Goal: Task Accomplishment & Management: Complete application form

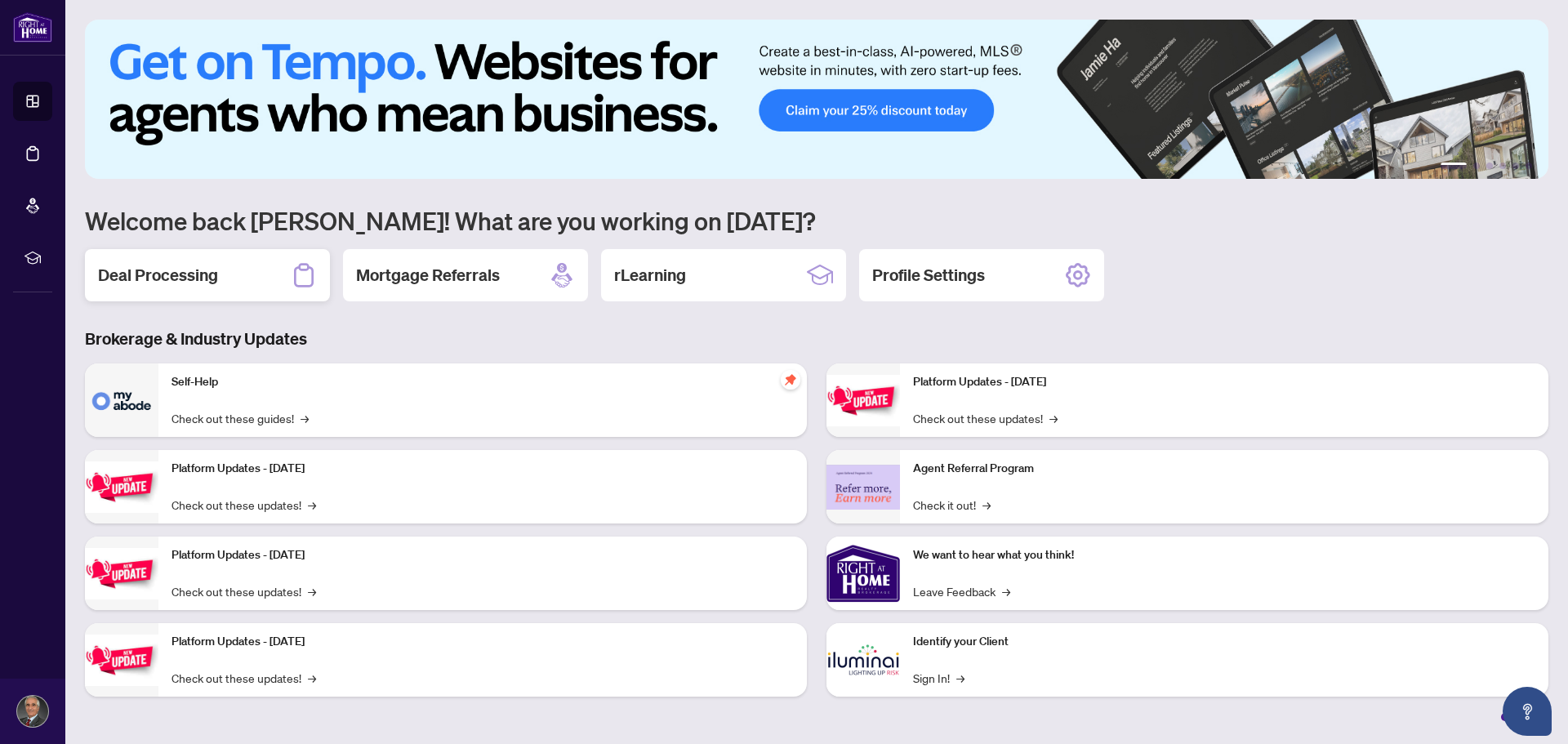
click at [220, 278] on div "Deal Processing" at bounding box center [207, 276] width 245 height 52
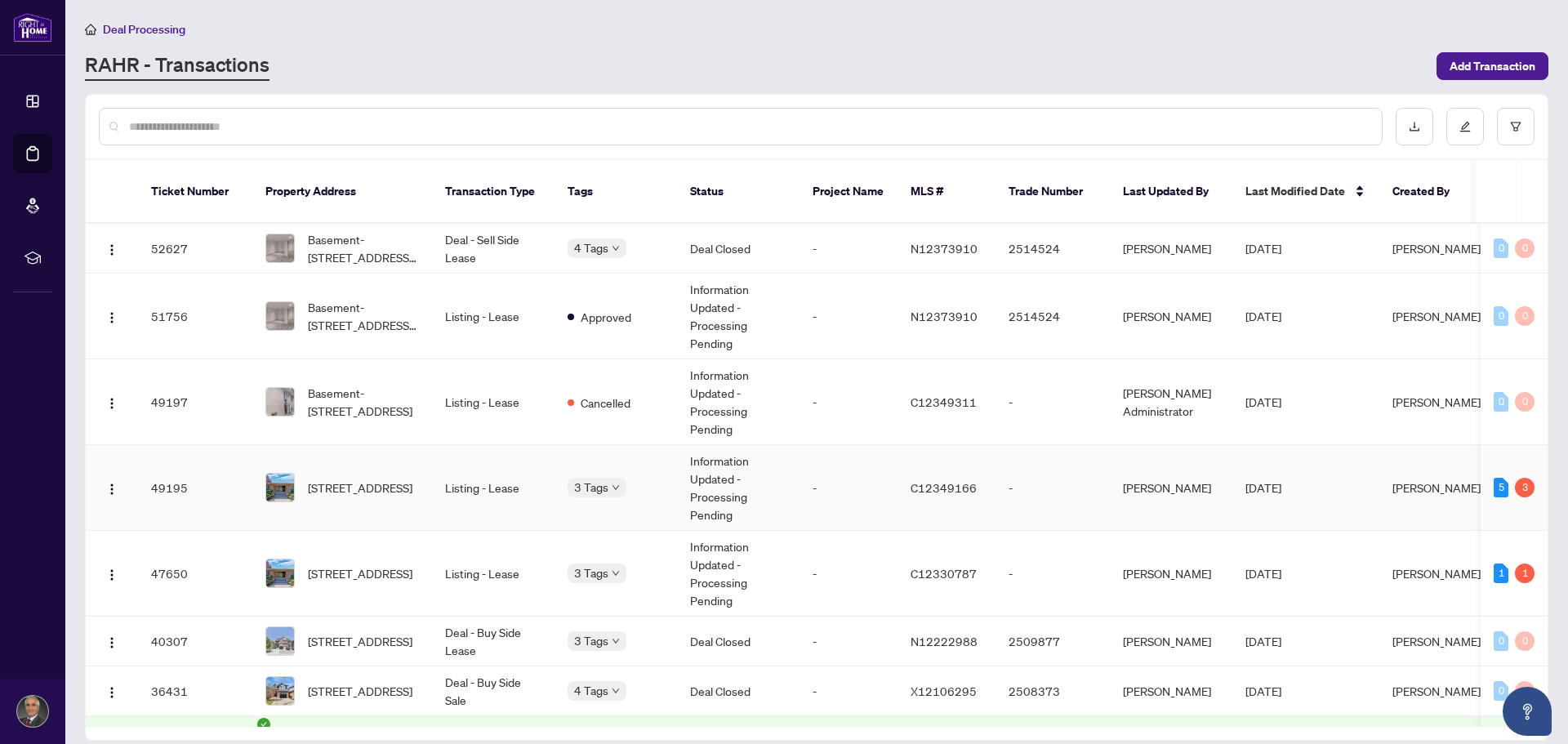
click at [289, 475] on img at bounding box center [279, 488] width 28 height 28
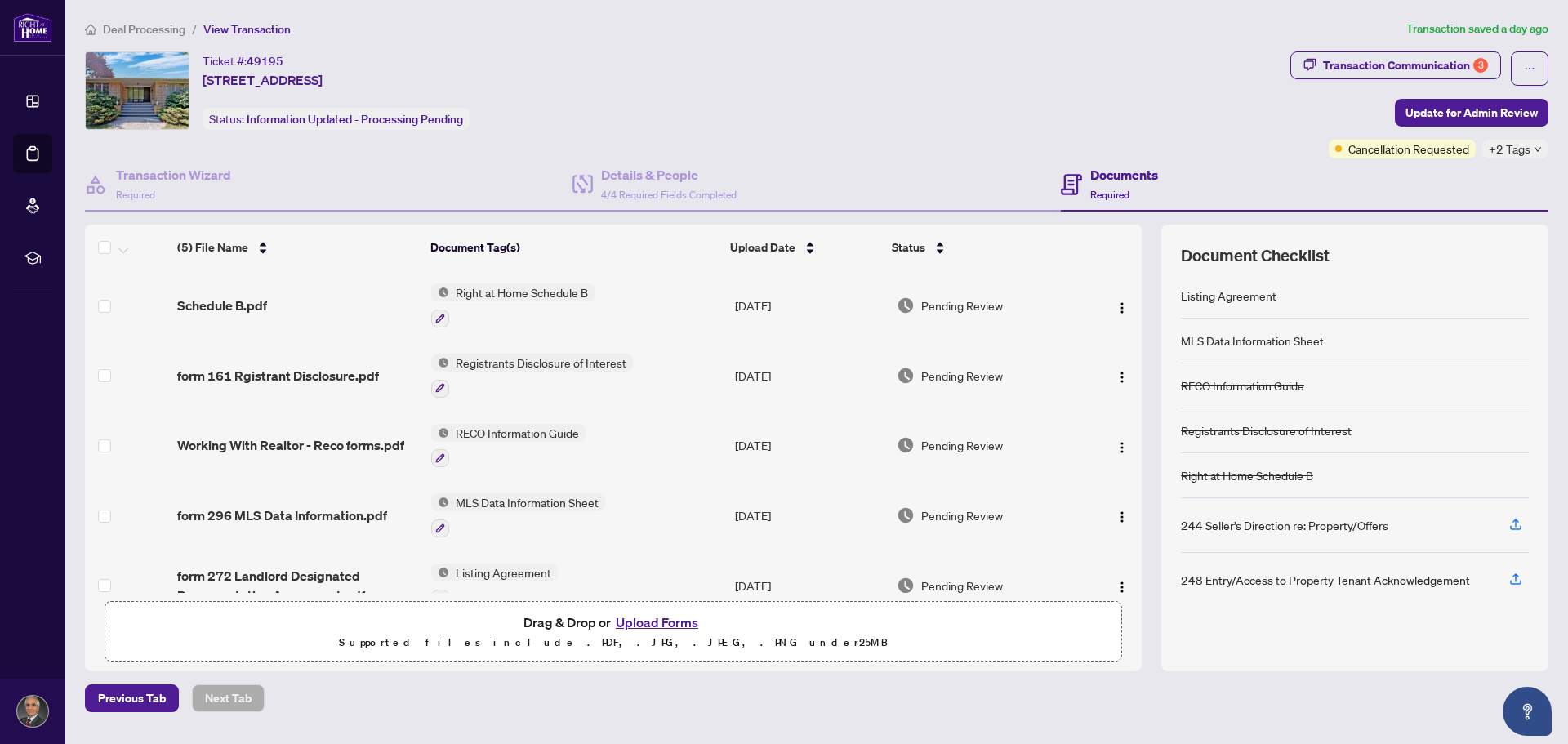
click at [164, 33] on span "Deal Processing" at bounding box center [145, 29] width 83 height 14
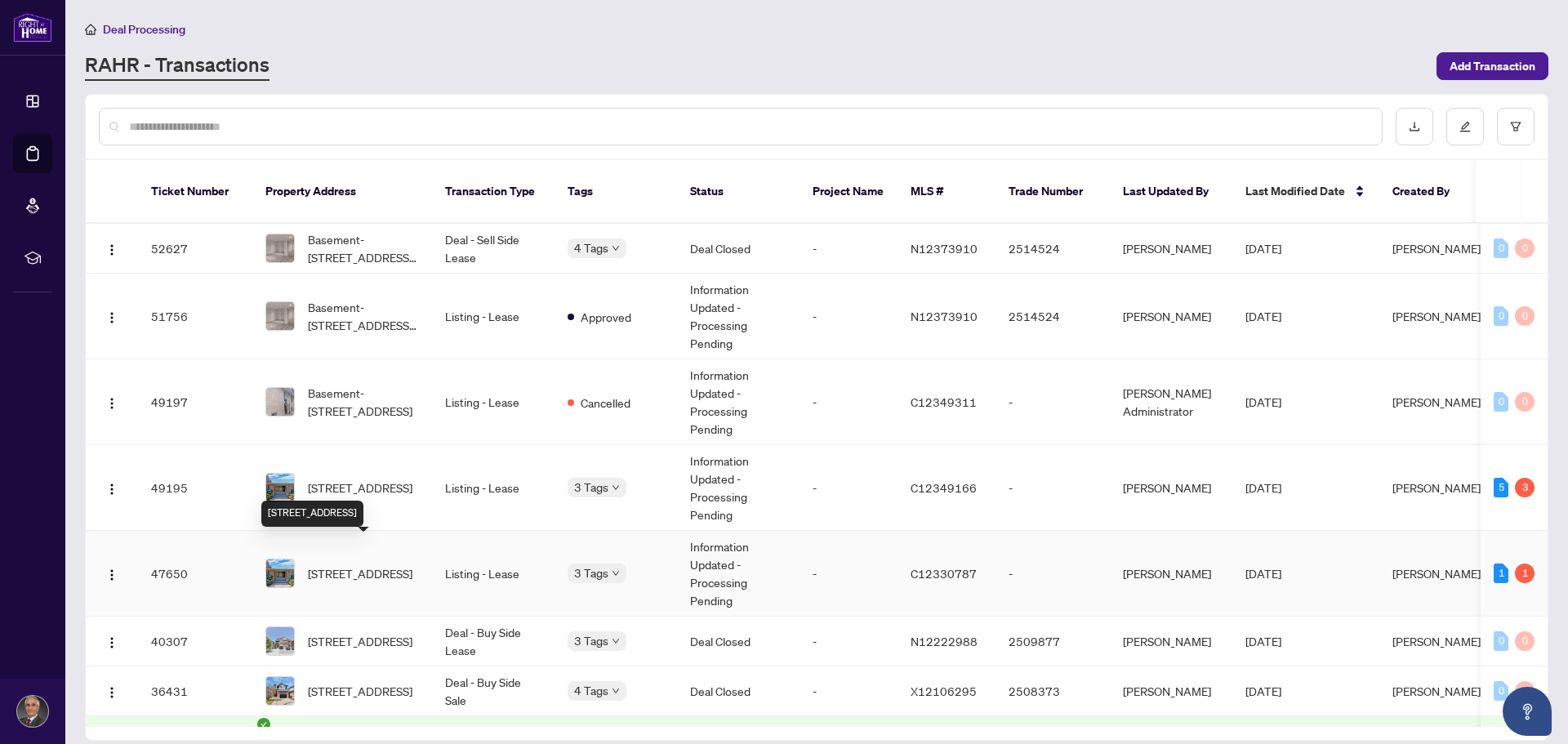
click at [345, 565] on span "[STREET_ADDRESS]" at bounding box center [360, 573] width 104 height 18
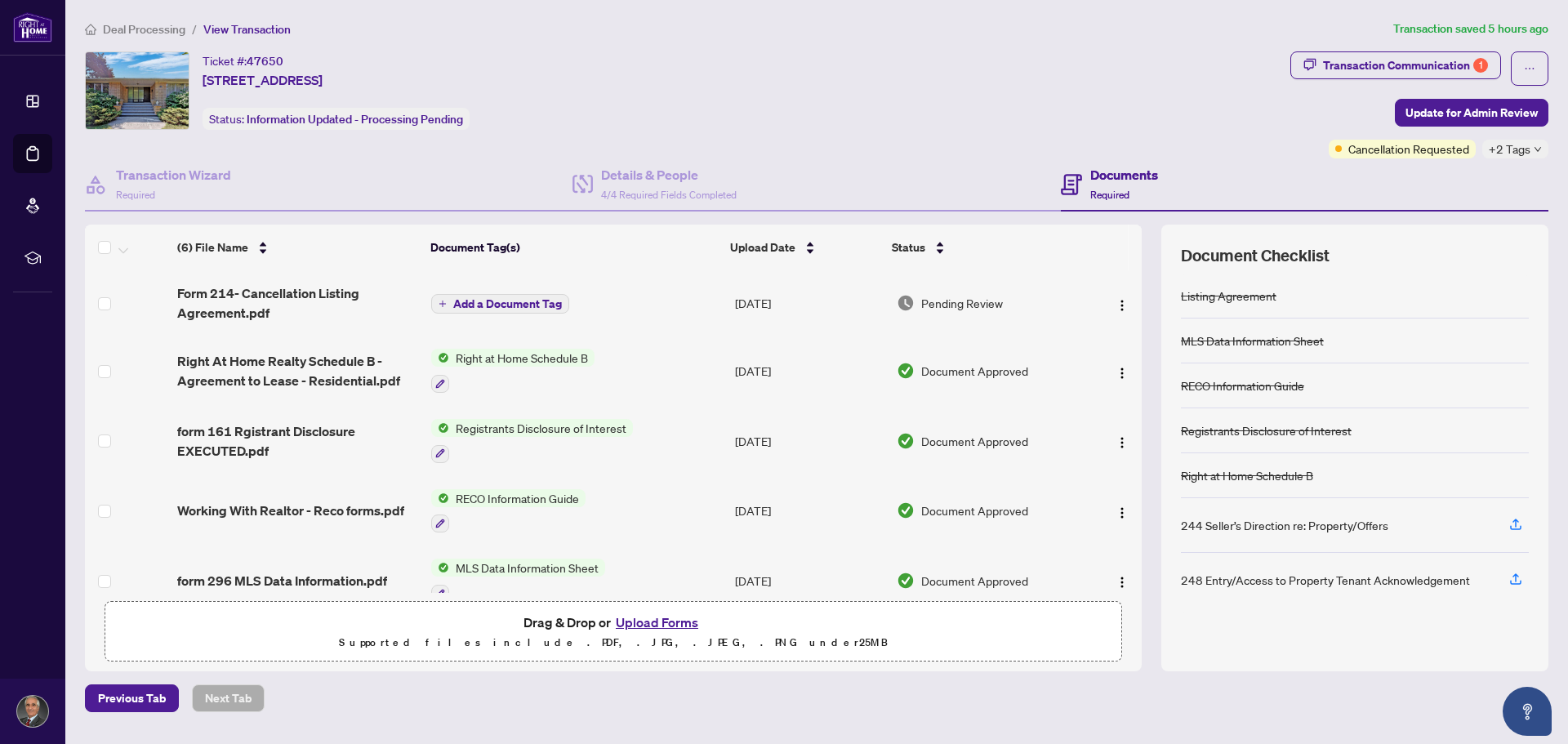
click at [672, 623] on button "Upload Forms" at bounding box center [657, 623] width 93 height 21
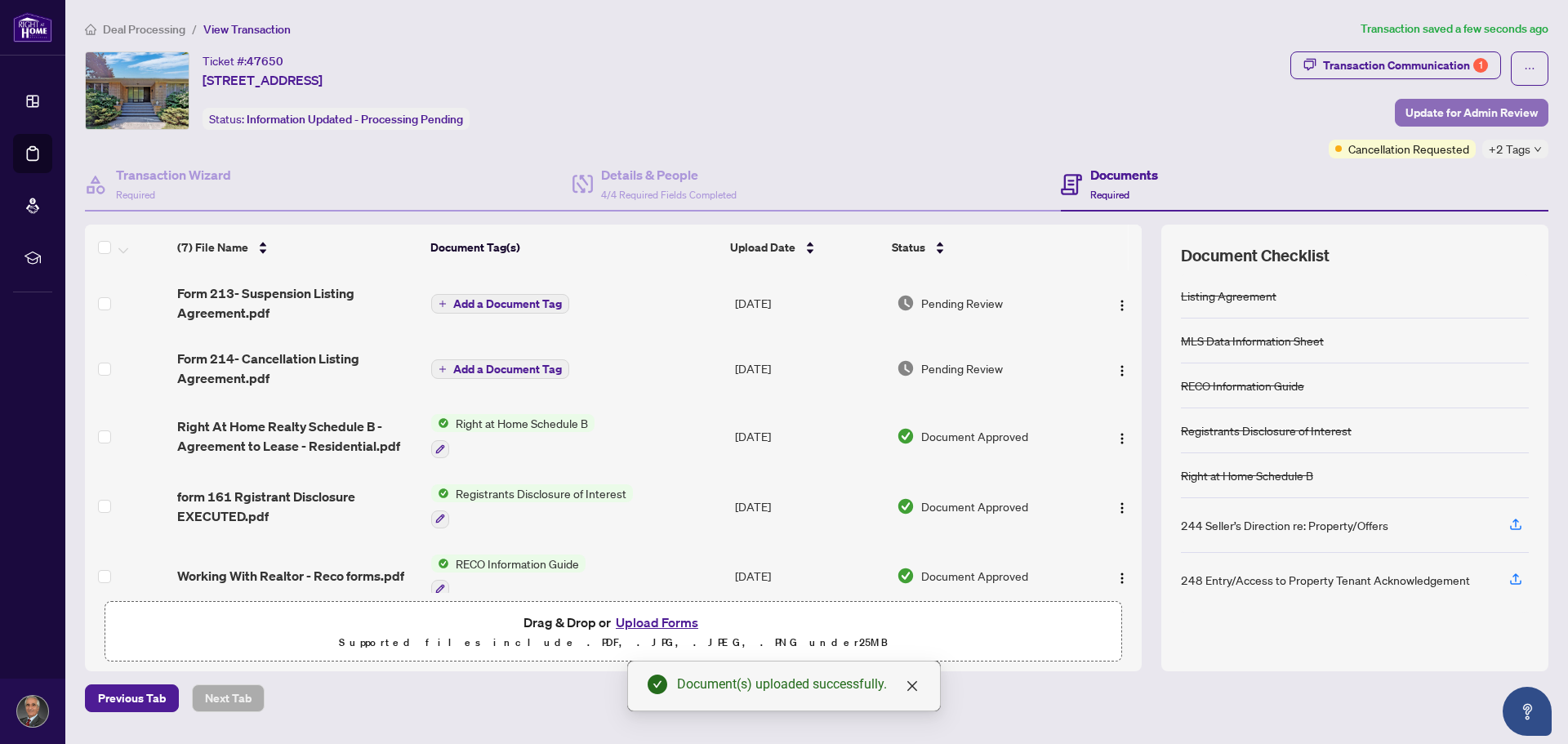
click at [1450, 116] on span "Update for Admin Review" at bounding box center [1472, 112] width 132 height 26
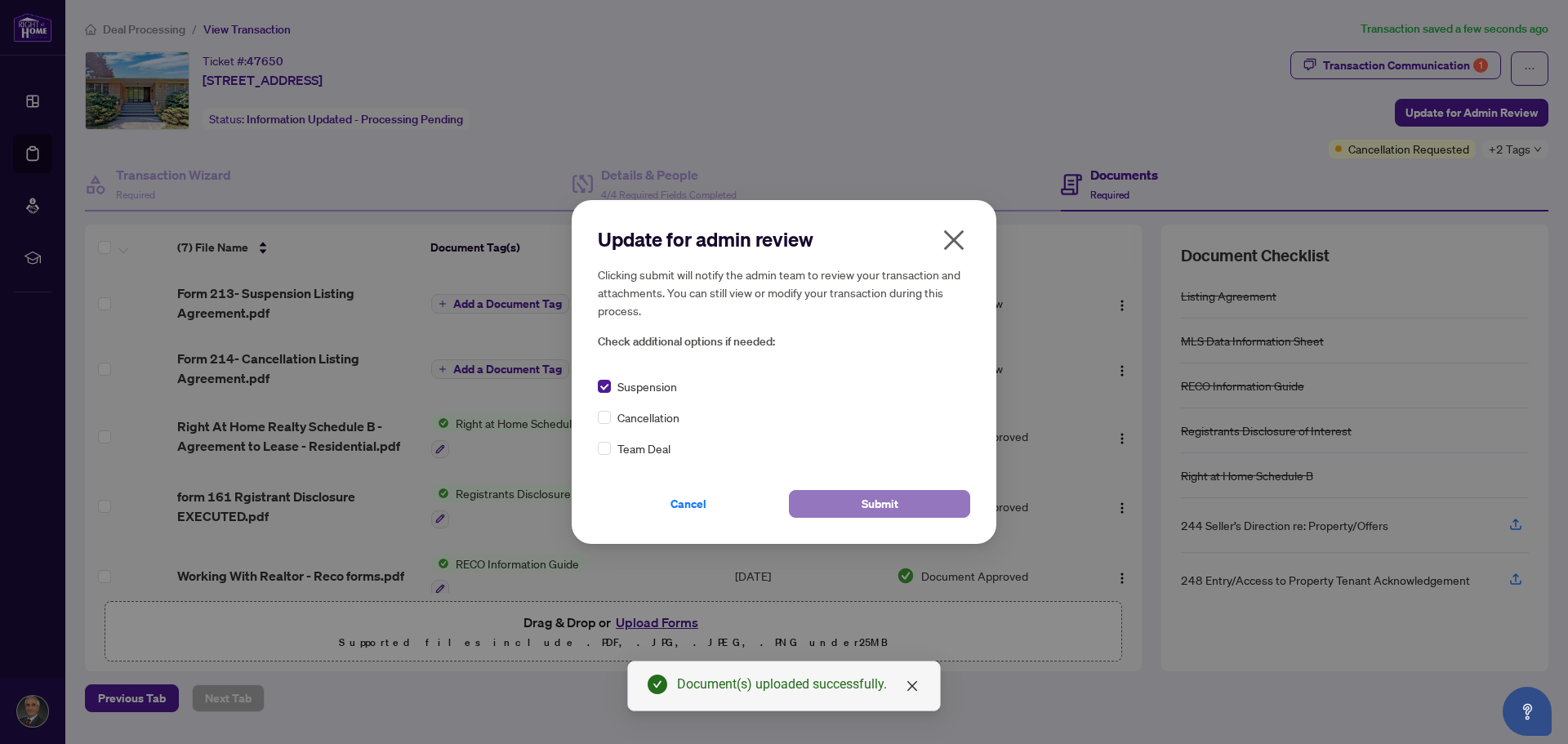
click at [859, 506] on button "Submit" at bounding box center [880, 504] width 181 height 28
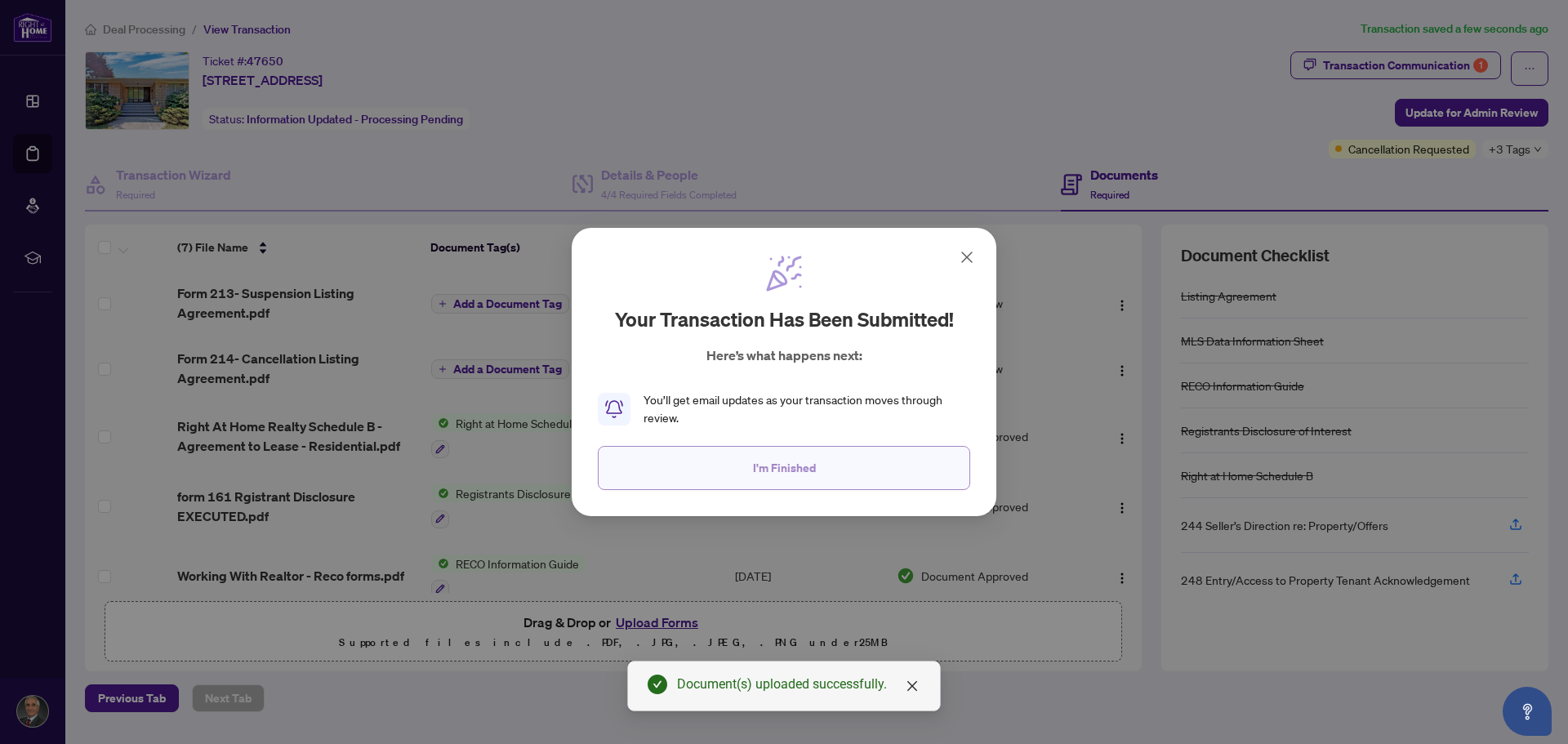
click at [796, 464] on span "I'm Finished" at bounding box center [784, 467] width 63 height 26
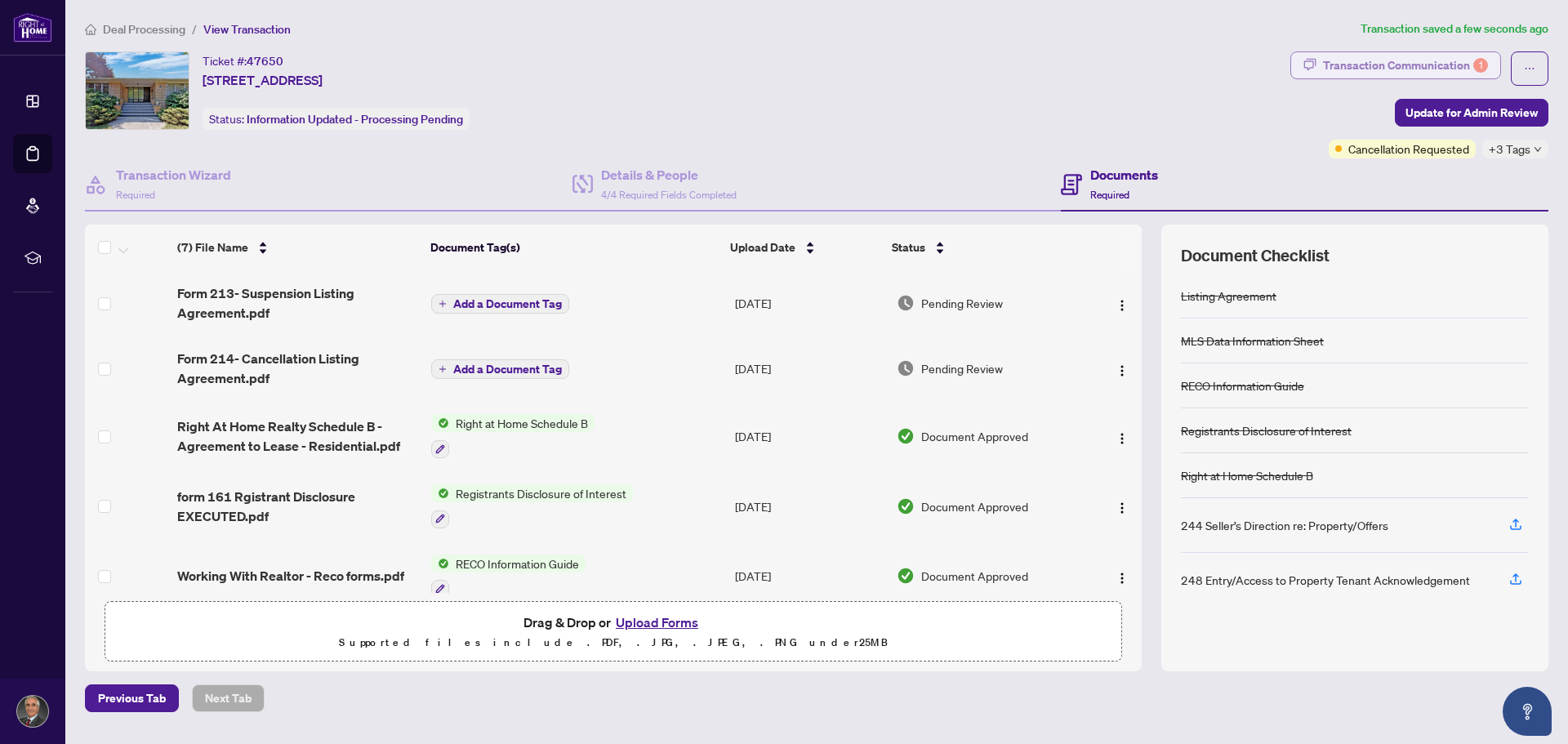
click at [1402, 64] on div "Transaction Communication 1" at bounding box center [1405, 65] width 165 height 26
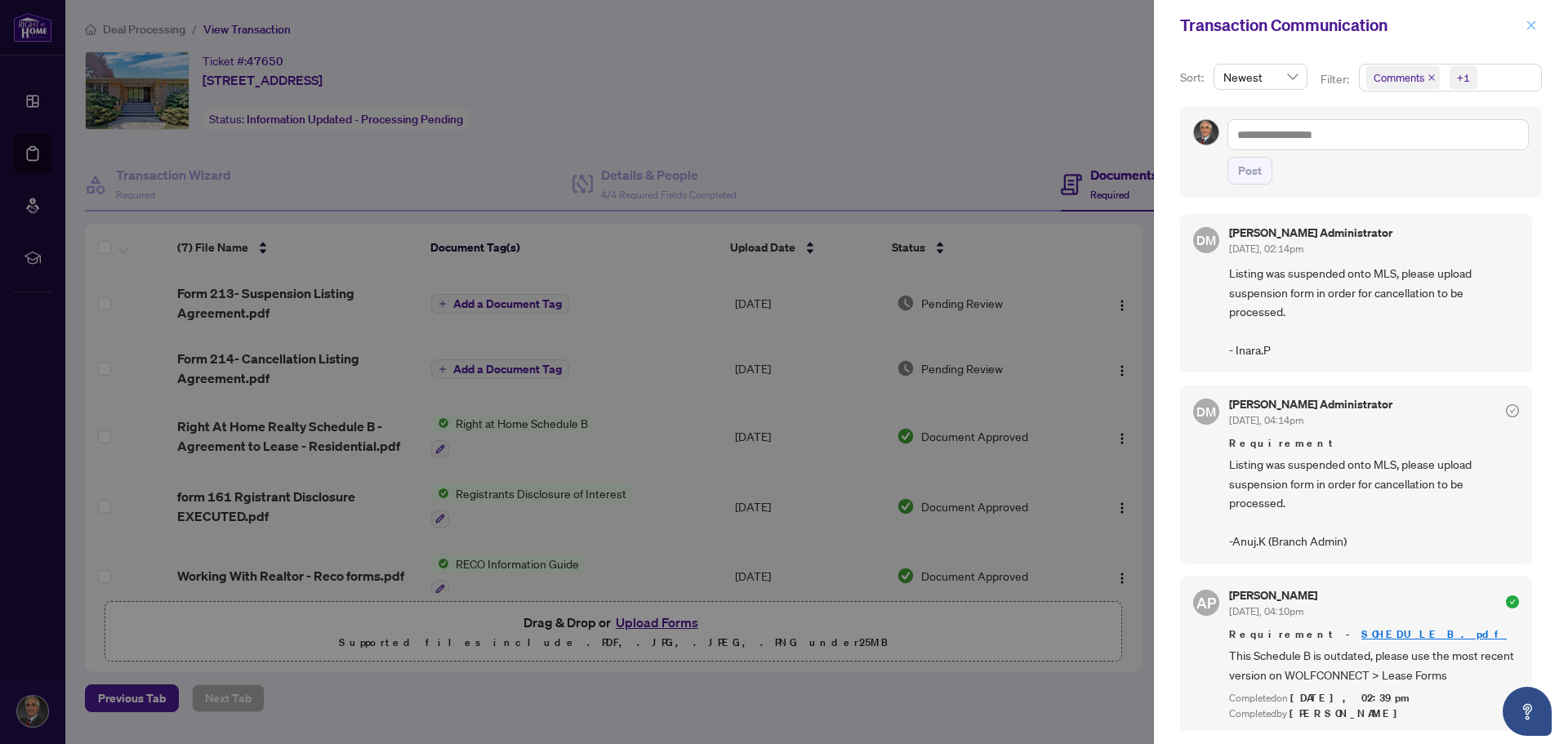
click at [1535, 30] on icon "close" at bounding box center [1531, 24] width 9 height 9
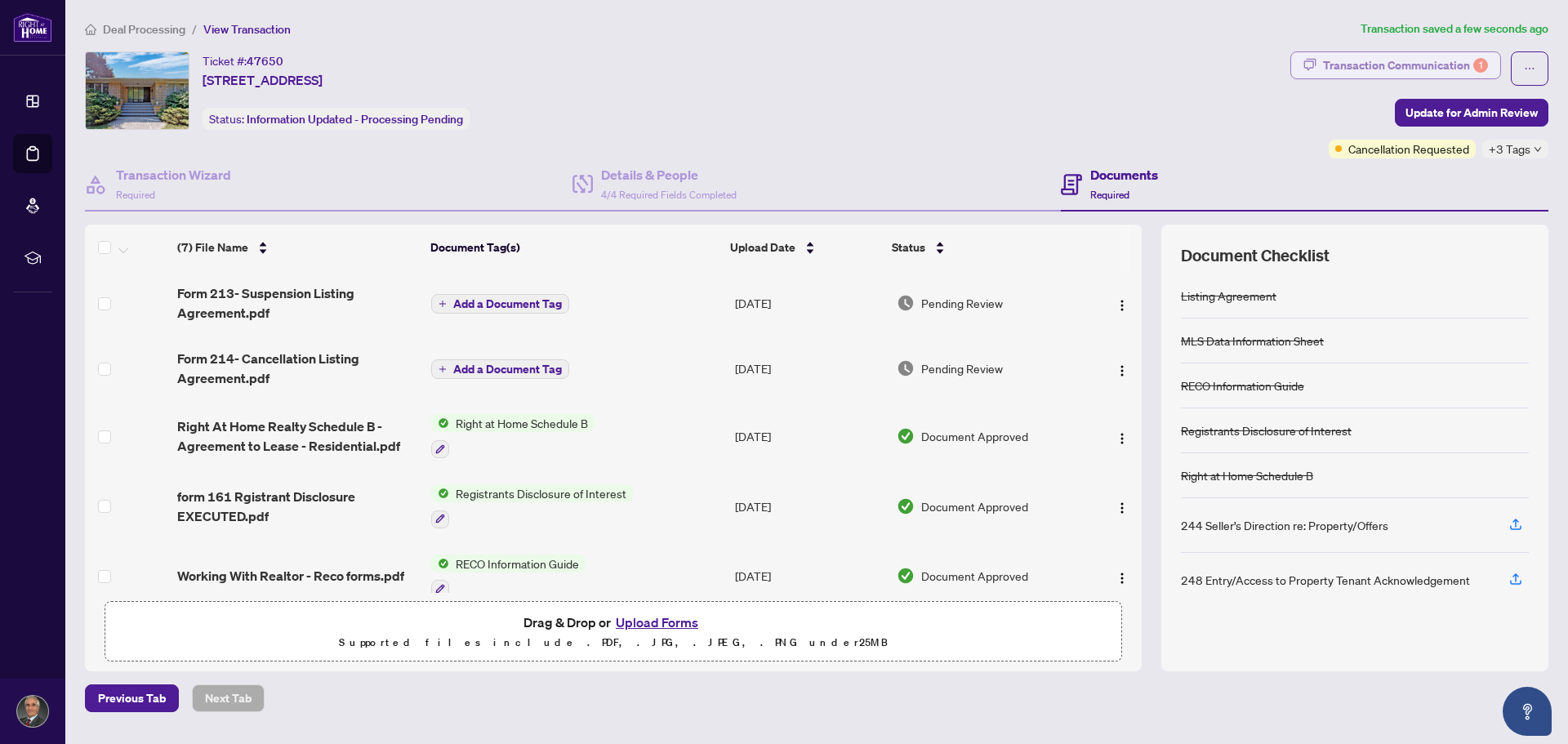
click at [1452, 66] on div "Transaction Communication 1" at bounding box center [1405, 65] width 165 height 26
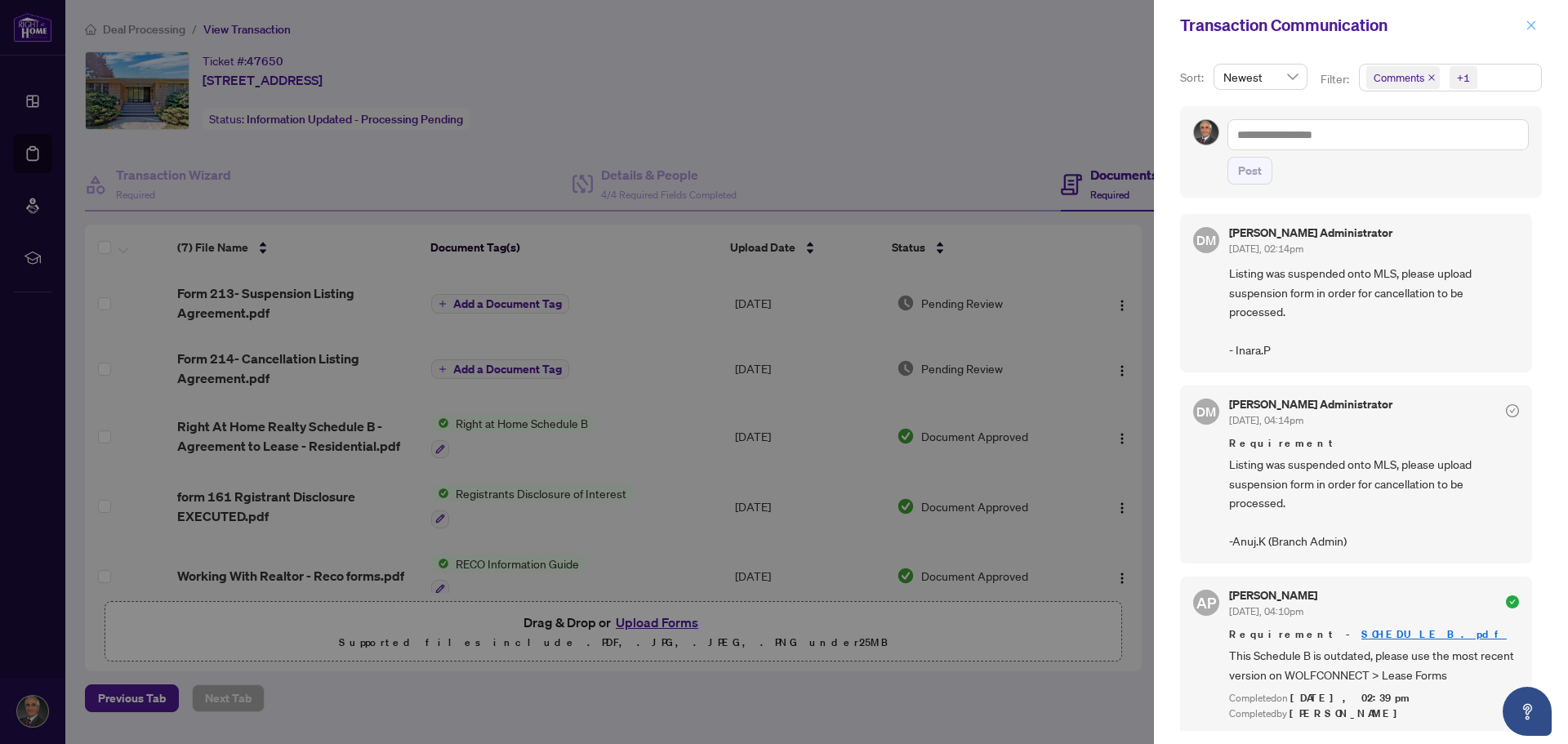
click at [1533, 30] on icon "close" at bounding box center [1531, 25] width 12 height 12
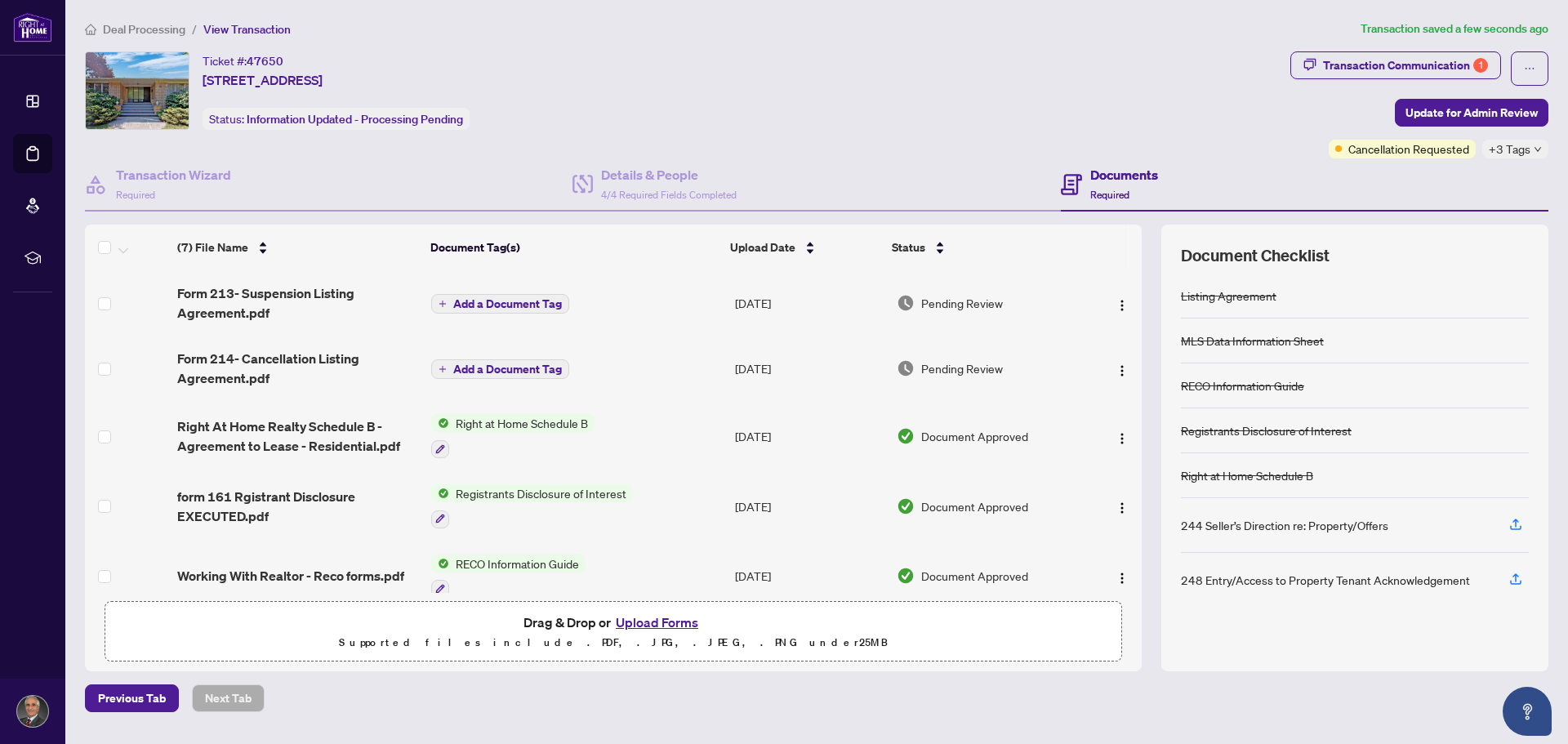
click at [1518, 150] on span "+3 Tags" at bounding box center [1509, 148] width 41 height 18
click at [1322, 180] on div "Documents Required" at bounding box center [1305, 184] width 488 height 53
click at [1532, 66] on icon "ellipsis" at bounding box center [1530, 68] width 12 height 12
click at [1450, 137] on span "Document Archive" at bounding box center [1474, 130] width 125 height 18
